Goal: Use online tool/utility: Utilize a website feature to perform a specific function

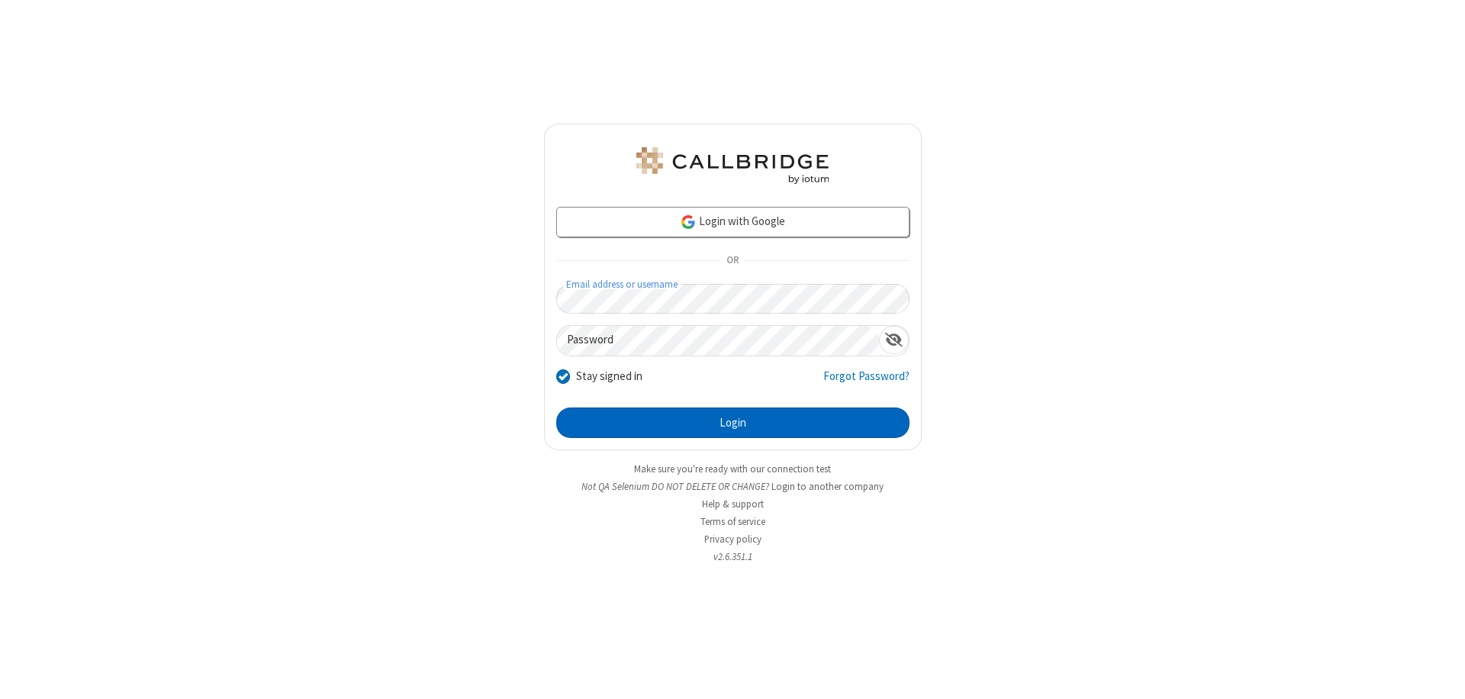
click at [732, 423] on button "Login" at bounding box center [732, 422] width 353 height 31
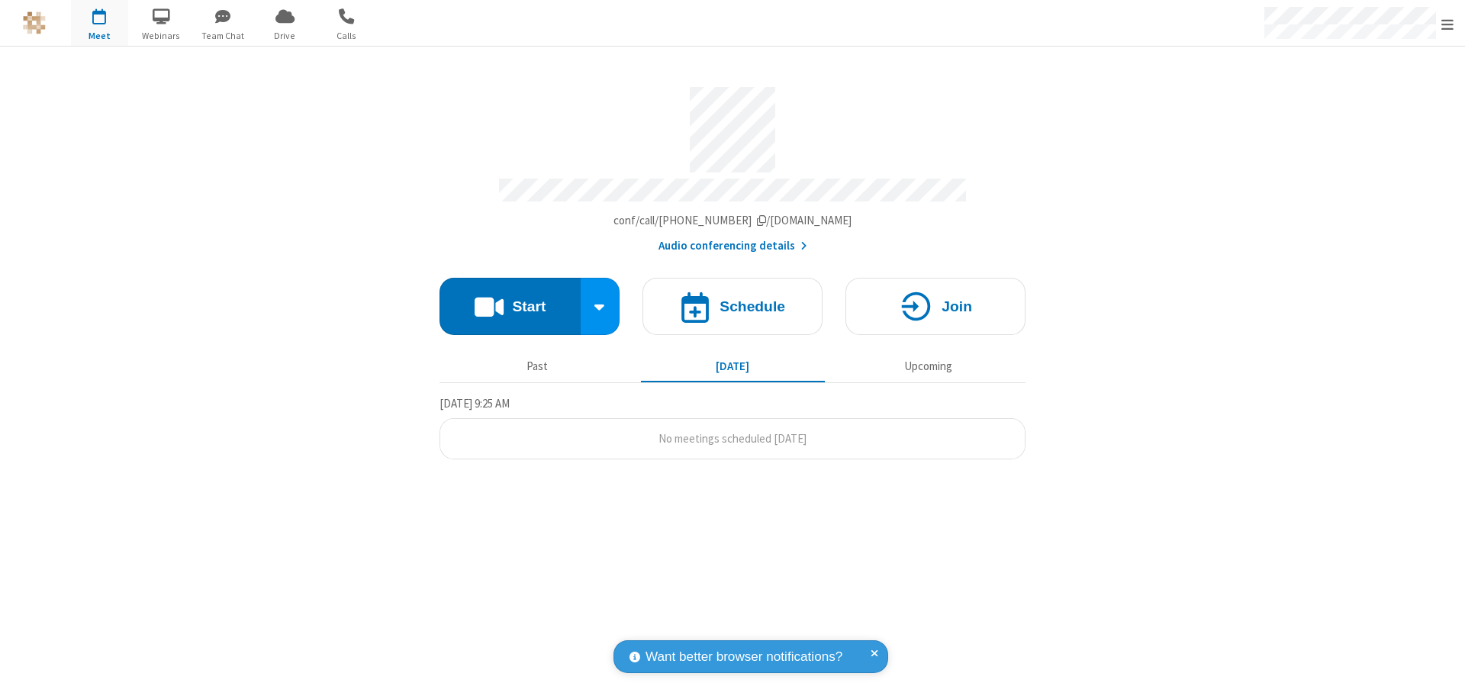
click at [510, 299] on button "Start" at bounding box center [509, 306] width 141 height 57
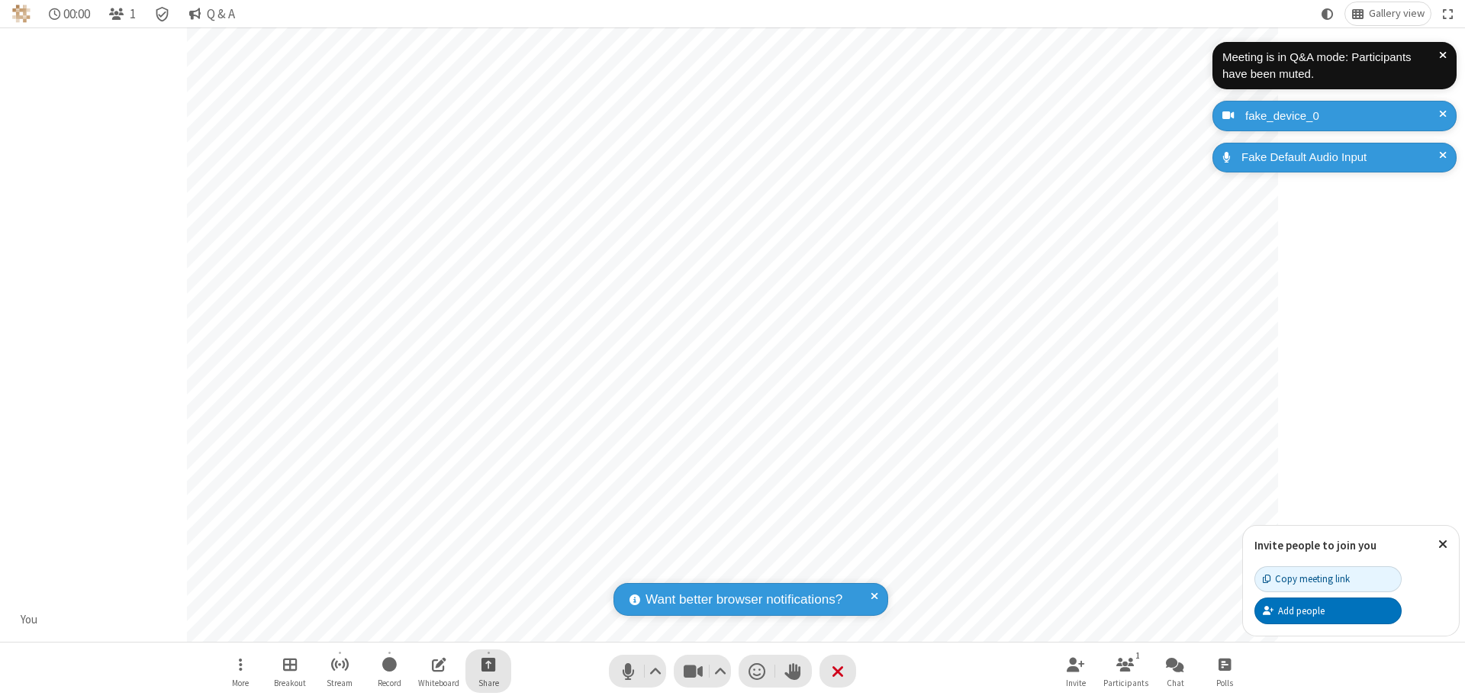
click at [488, 664] on span "Start sharing" at bounding box center [488, 664] width 14 height 19
click at [487, 571] on span "Share additional camera" at bounding box center [497, 574] width 113 height 13
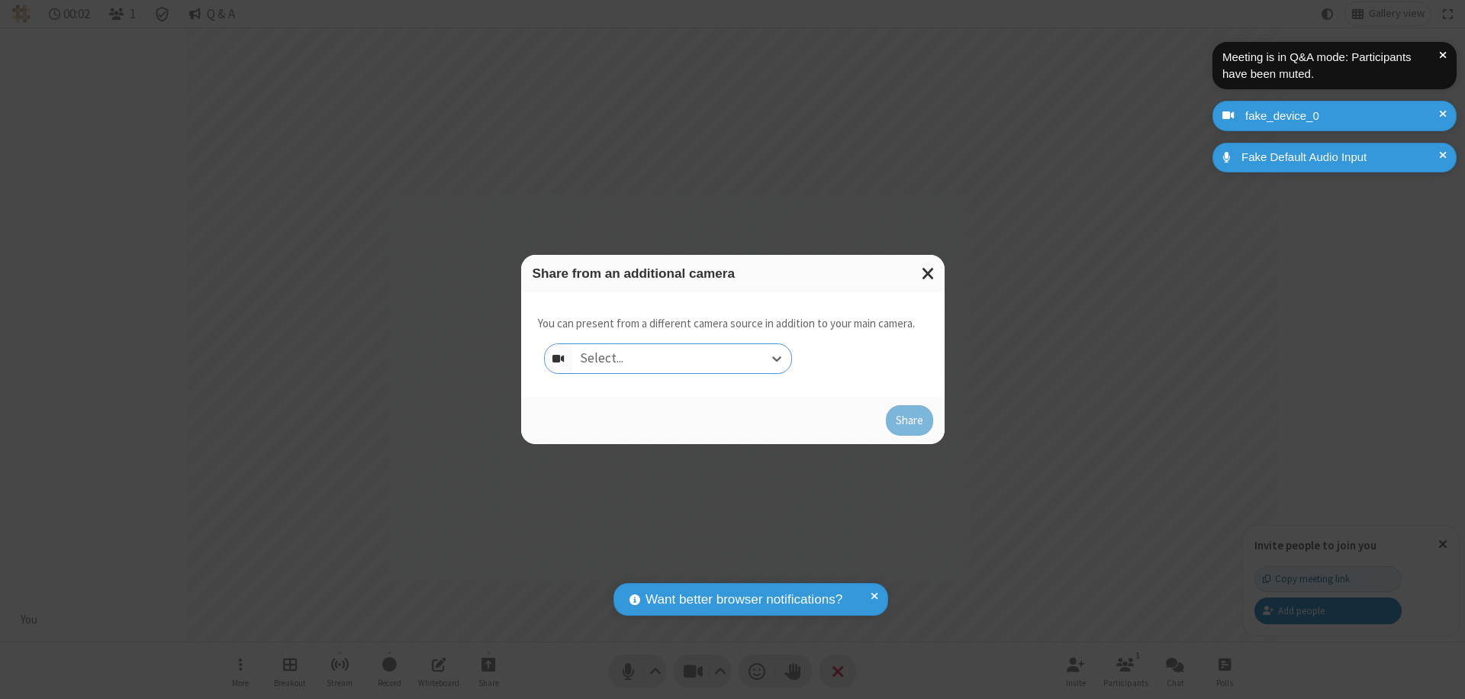
click at [681, 359] on div "Select..." at bounding box center [681, 358] width 219 height 29
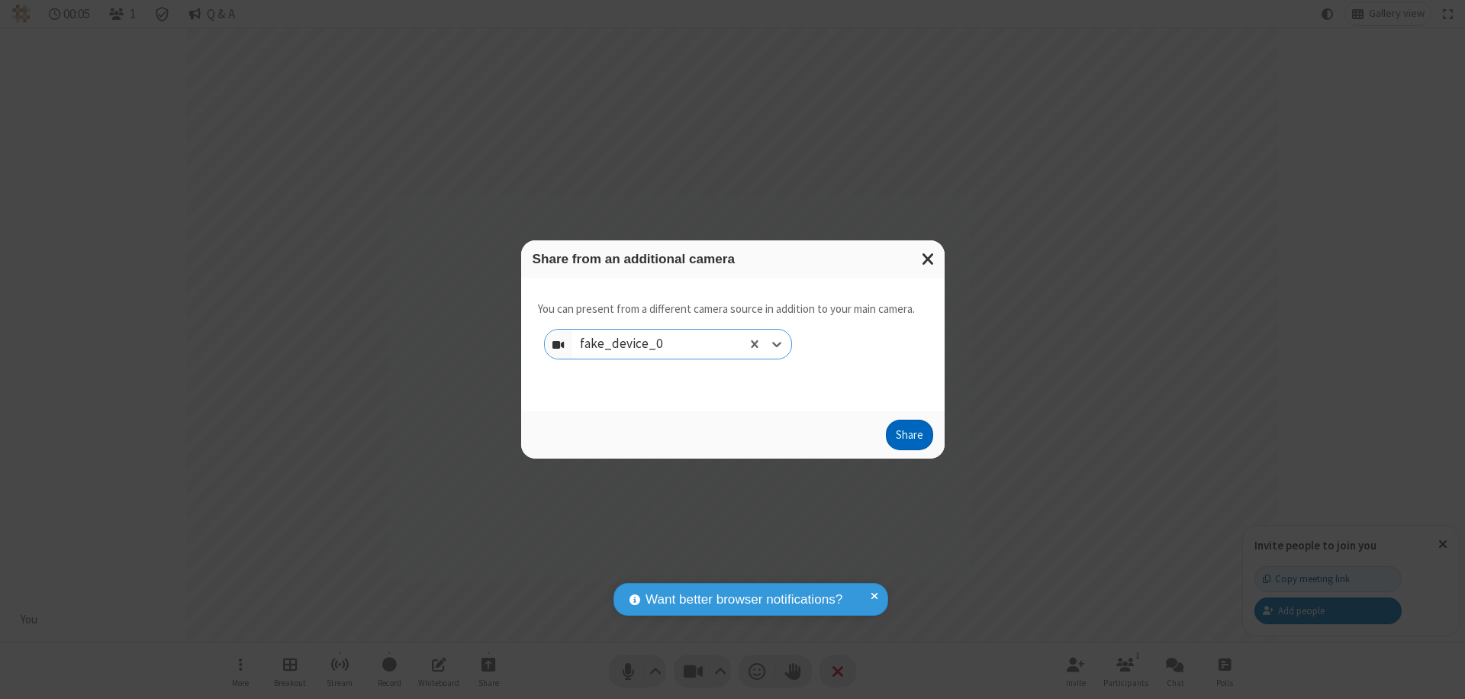
click at [909, 438] on button "Share" at bounding box center [909, 435] width 47 height 31
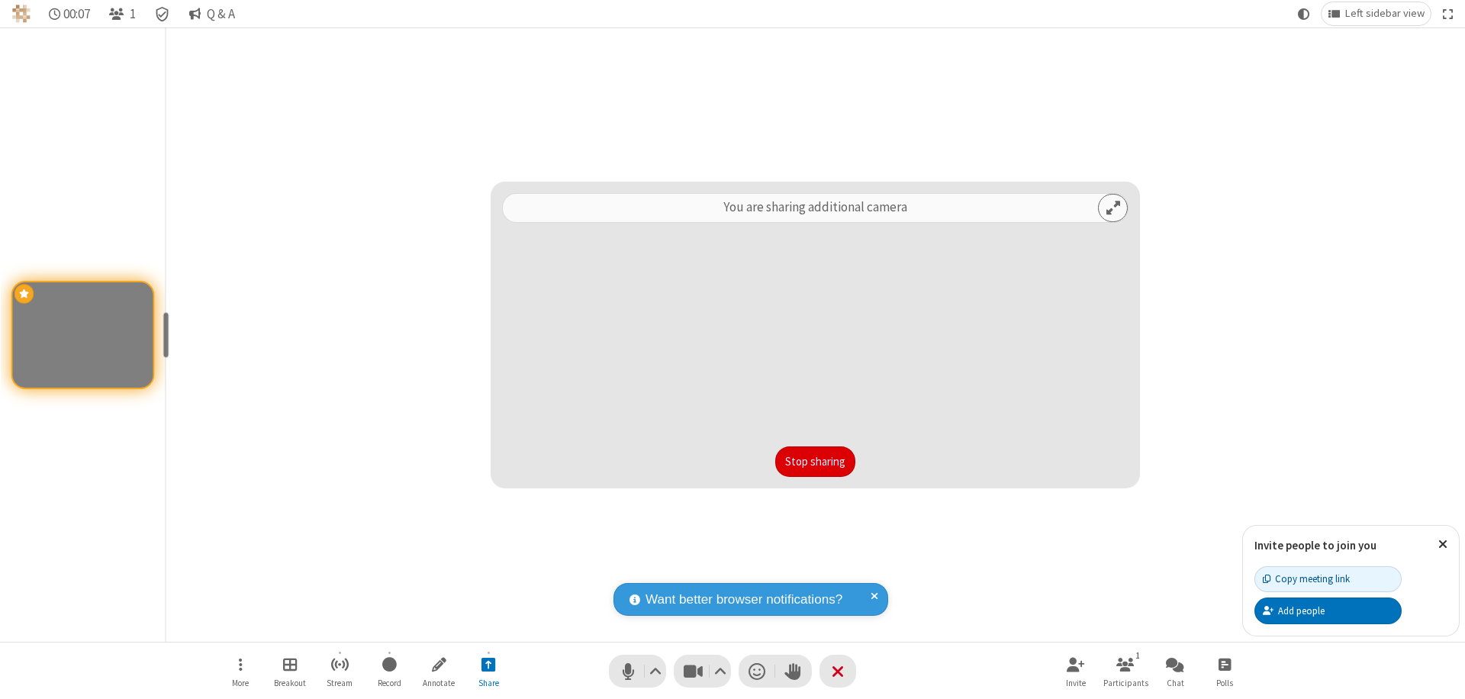
click at [815, 462] on button "Stop sharing" at bounding box center [815, 461] width 80 height 31
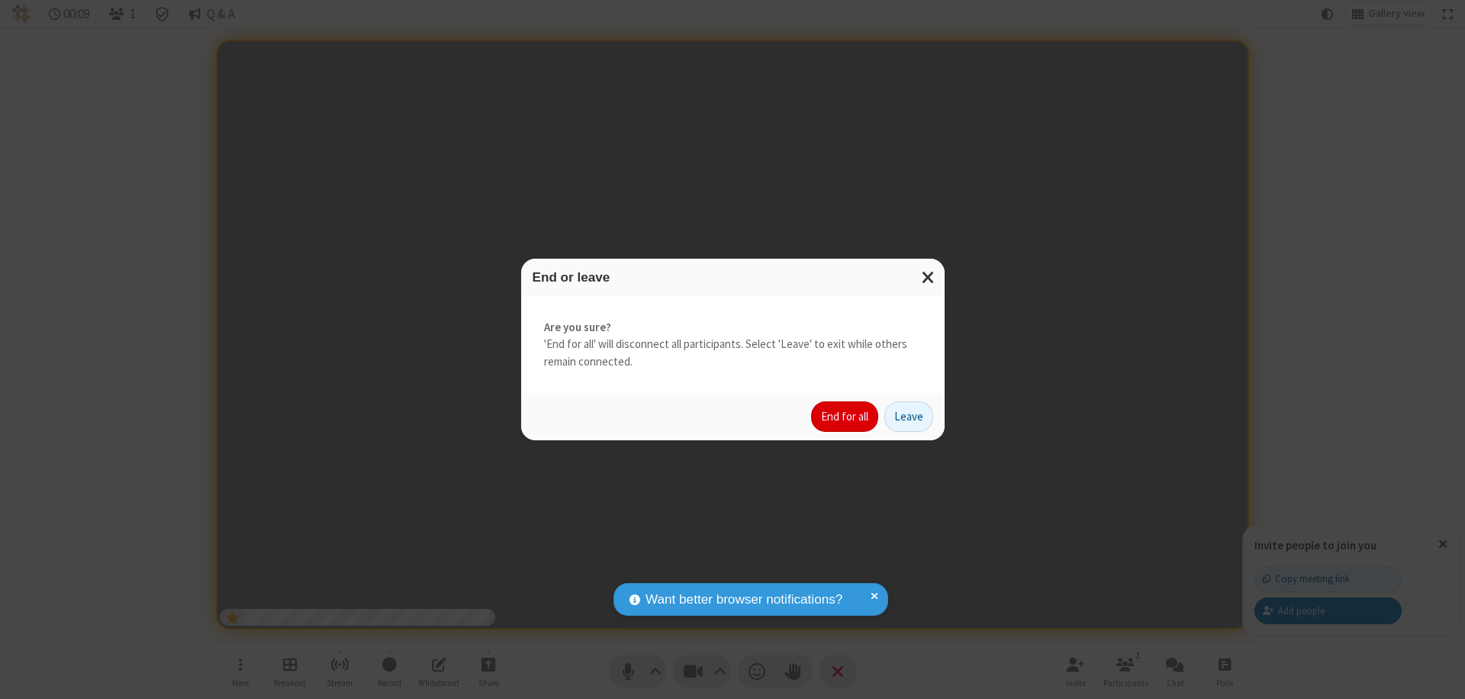
click at [845, 417] on button "End for all" at bounding box center [844, 416] width 67 height 31
